Goal: Use online tool/utility: Utilize a website feature to perform a specific function

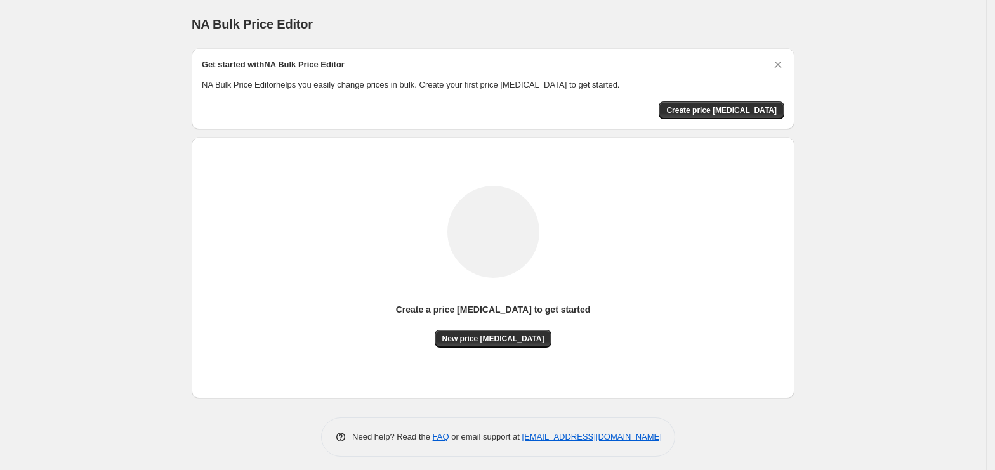
scroll to position [5, 0]
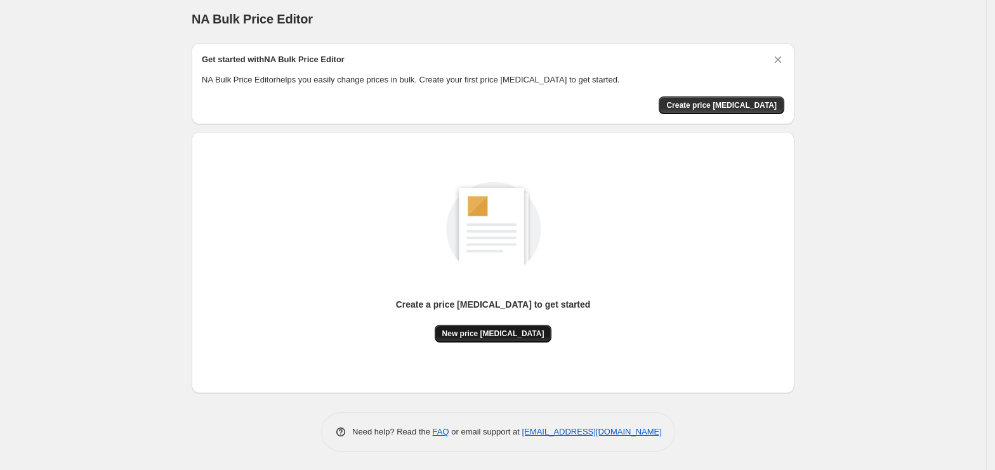
click at [502, 341] on button "New price [MEDICAL_DATA]" at bounding box center [493, 334] width 117 height 18
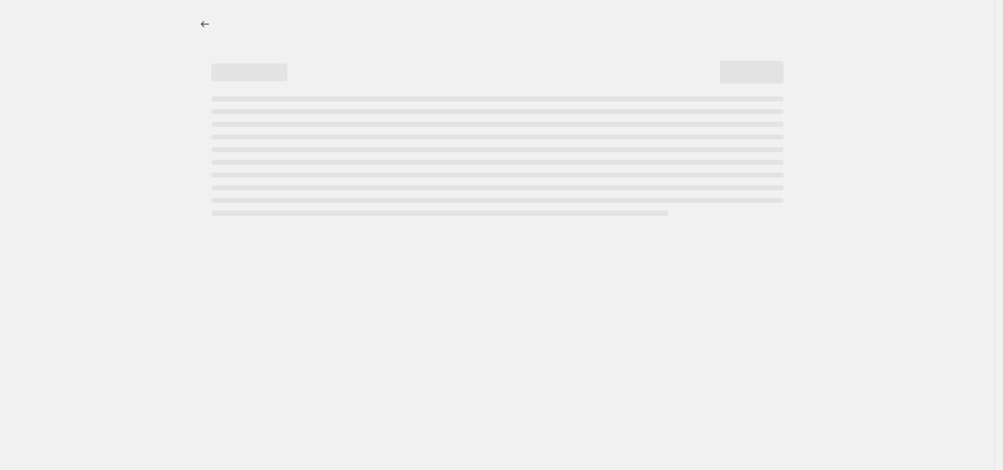
select select "percentage"
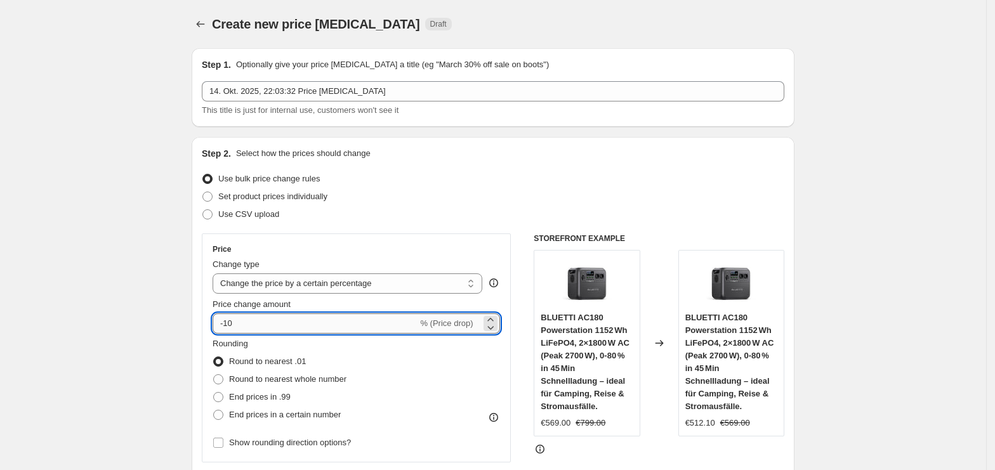
click at [287, 328] on input "-10" at bounding box center [315, 323] width 205 height 20
type input "-1"
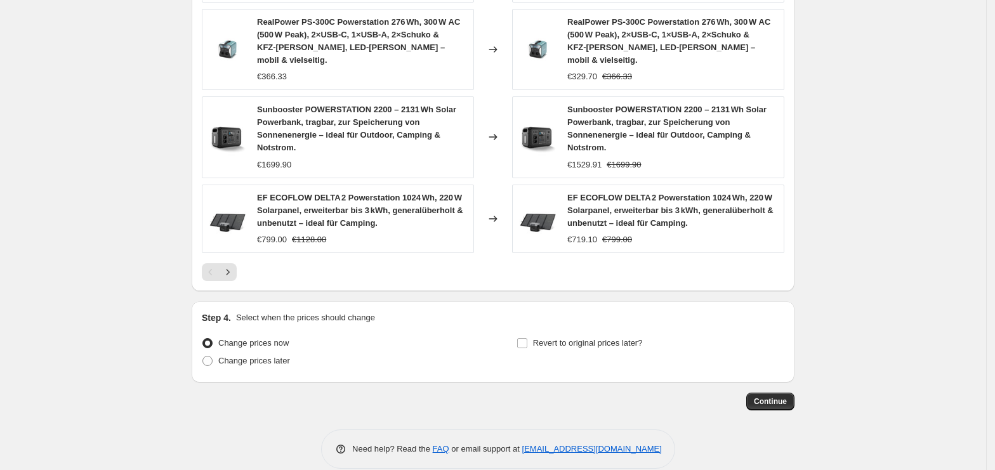
scroll to position [911, 0]
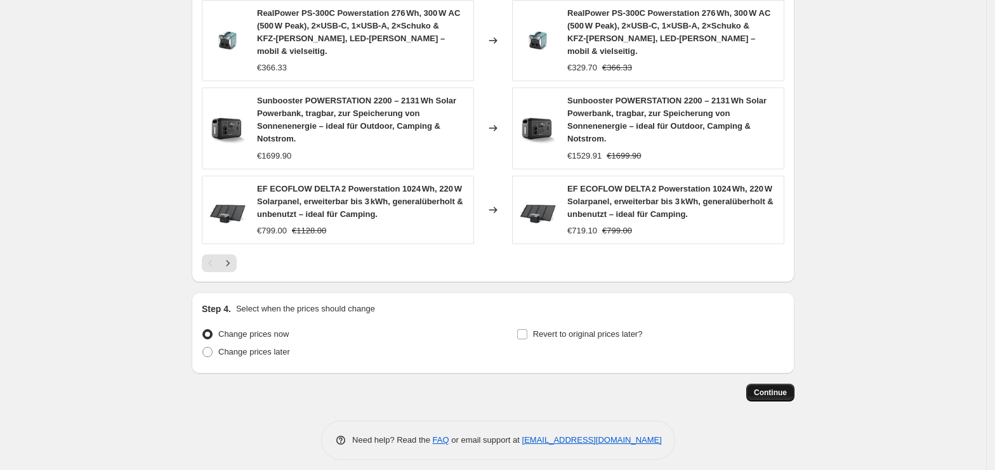
type input "-35"
click at [780, 391] on button "Continue" at bounding box center [770, 393] width 48 height 18
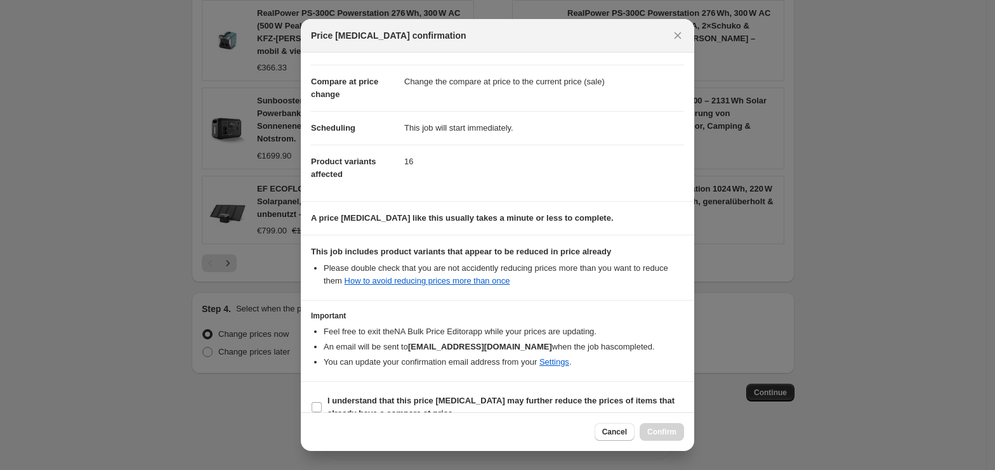
scroll to position [65, 0]
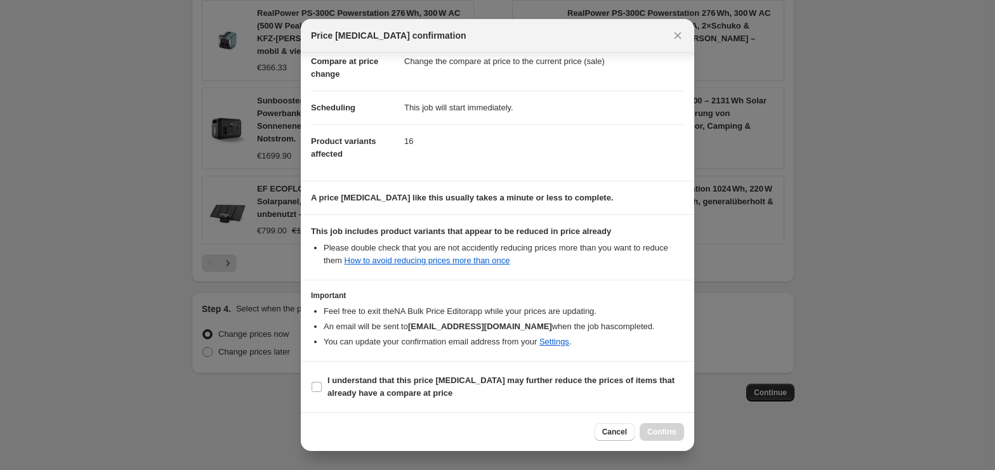
click at [391, 404] on section "I understand that this price [MEDICAL_DATA] may further reduce the prices of it…" at bounding box center [497, 387] width 393 height 51
drag, startPoint x: 400, startPoint y: 389, endPoint x: 574, endPoint y: 407, distance: 174.8
click at [404, 389] on b "I understand that this price [MEDICAL_DATA] may further reduce the prices of it…" at bounding box center [500, 387] width 347 height 22
click at [322, 389] on input "I understand that this price [MEDICAL_DATA] may further reduce the prices of it…" at bounding box center [316, 387] width 10 height 10
checkbox input "true"
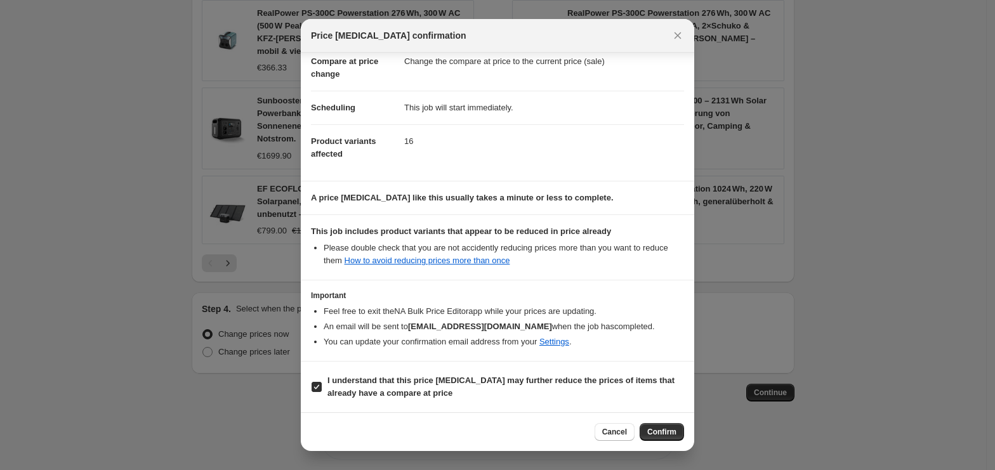
click at [648, 430] on span "Confirm" at bounding box center [661, 432] width 29 height 10
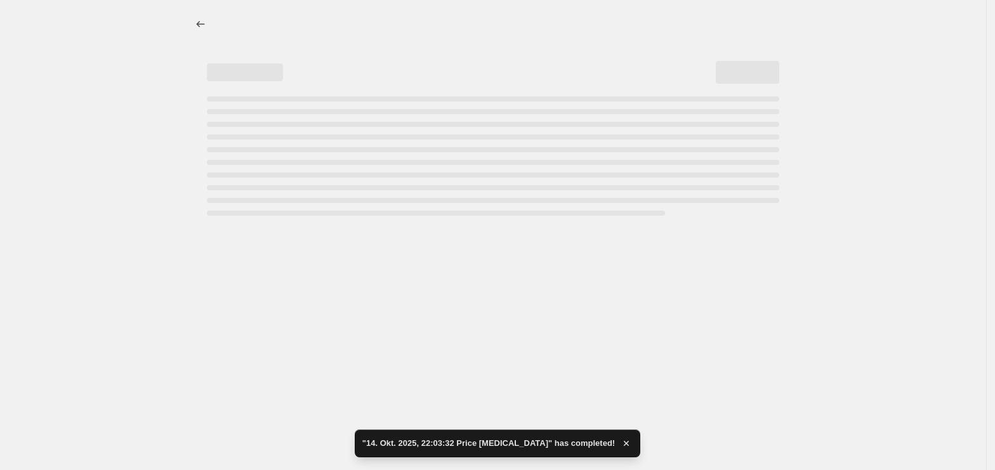
select select "percentage"
